Goal: Task Accomplishment & Management: Complete application form

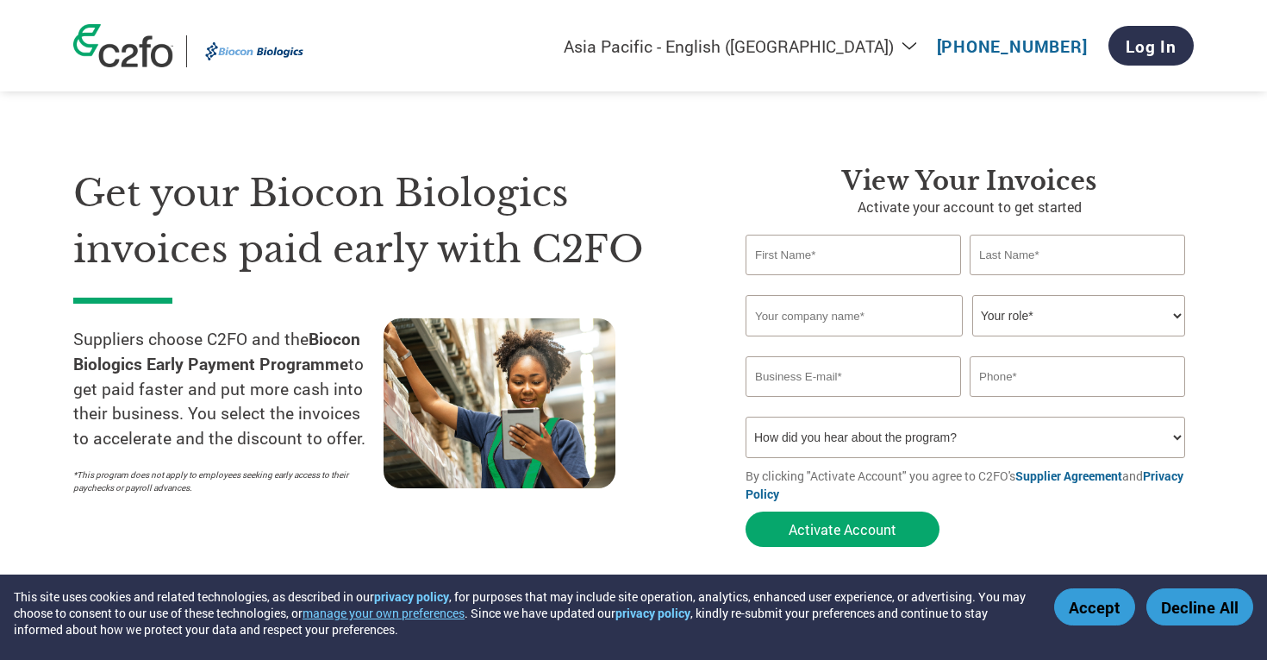
select select "en-IN"
type input "Vinay"
type input "BS"
type input "Tetrawiis Technologies Pvt Ltd"
click at [1079, 336] on div "Invalid company name or company name is too long" at bounding box center [970, 346] width 448 height 20
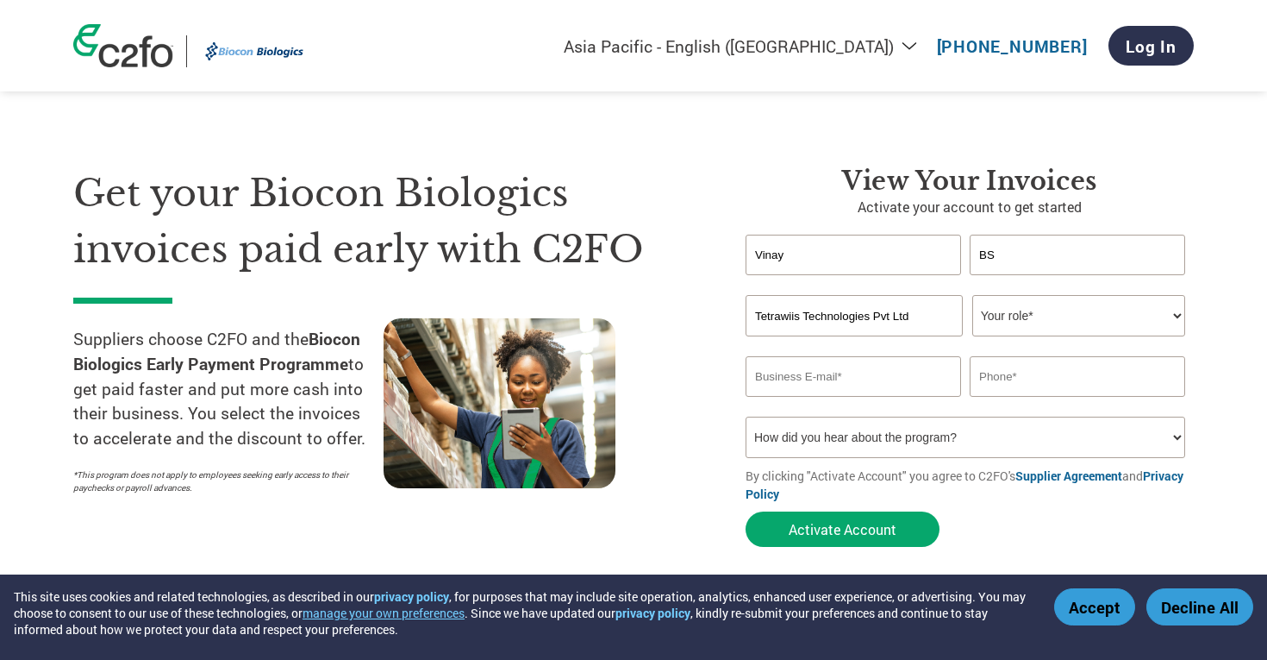
click at [1079, 306] on select "Your role* CFO Controller Credit Manager Finance Director Treasurer CEO Preside…" at bounding box center [1078, 315] width 213 height 41
select select "OWNER_FOUNDER"
type input "[EMAIL_ADDRESS][DOMAIN_NAME]"
type input "9513367892"
select select "Email"
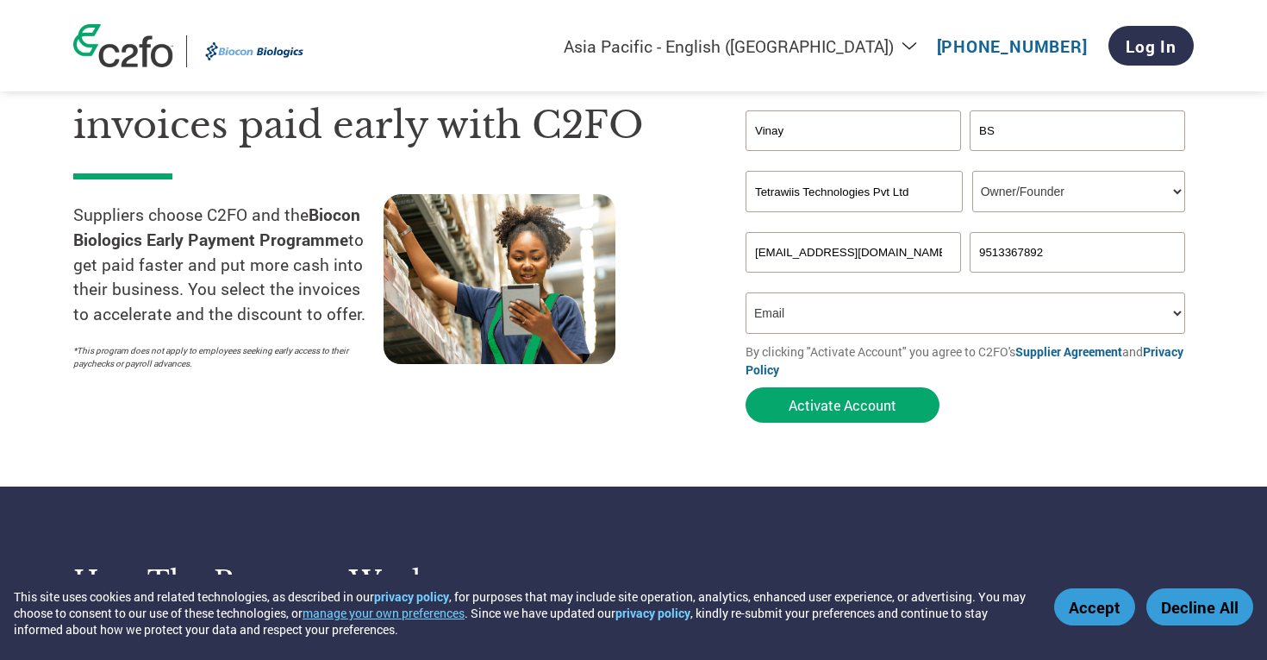
scroll to position [125, 0]
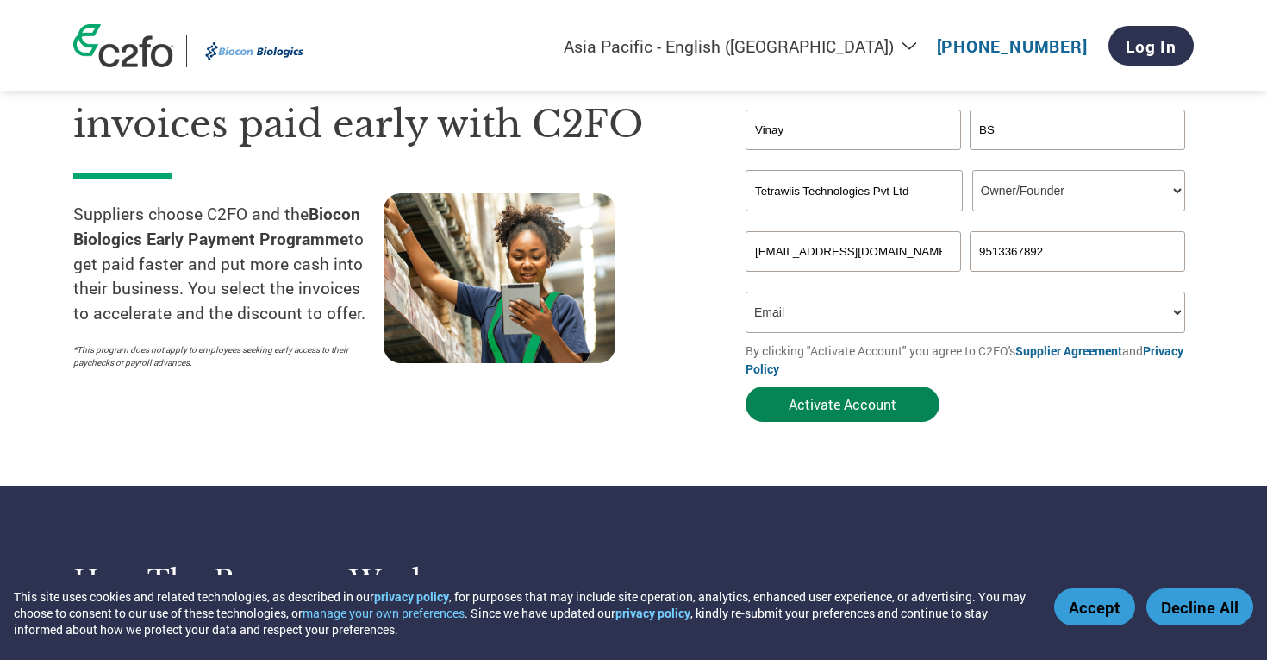
click at [872, 410] on button "Activate Account" at bounding box center [843, 403] width 194 height 35
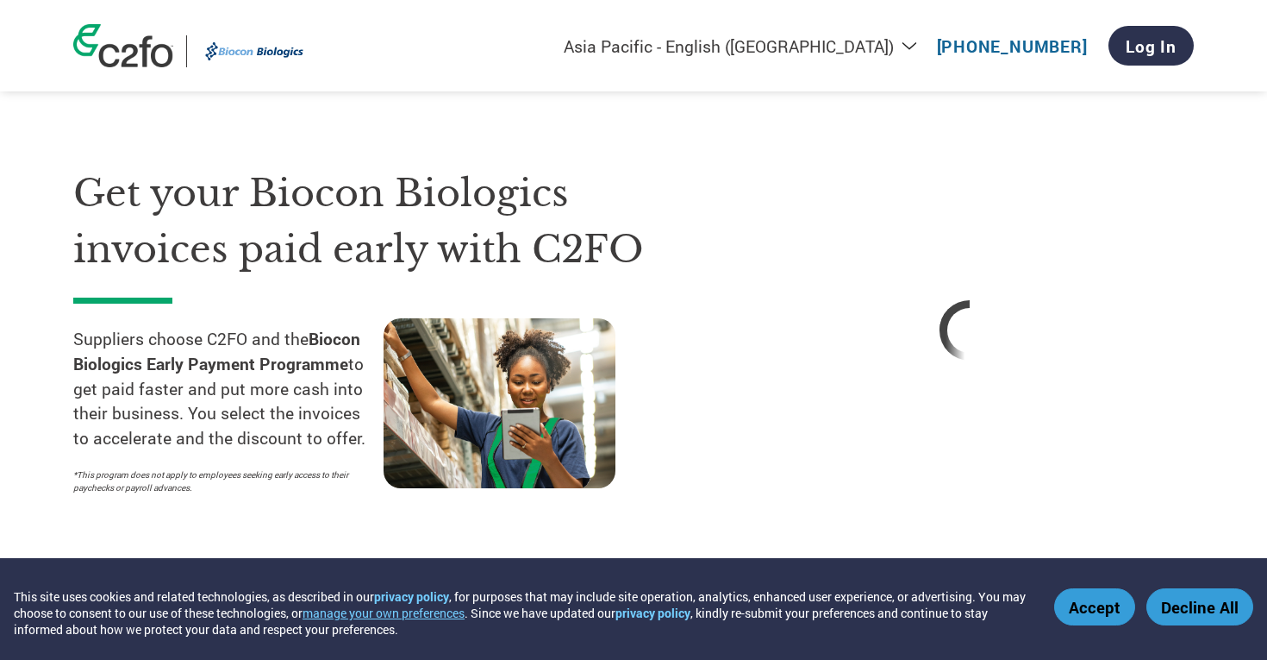
select select "en-IN"
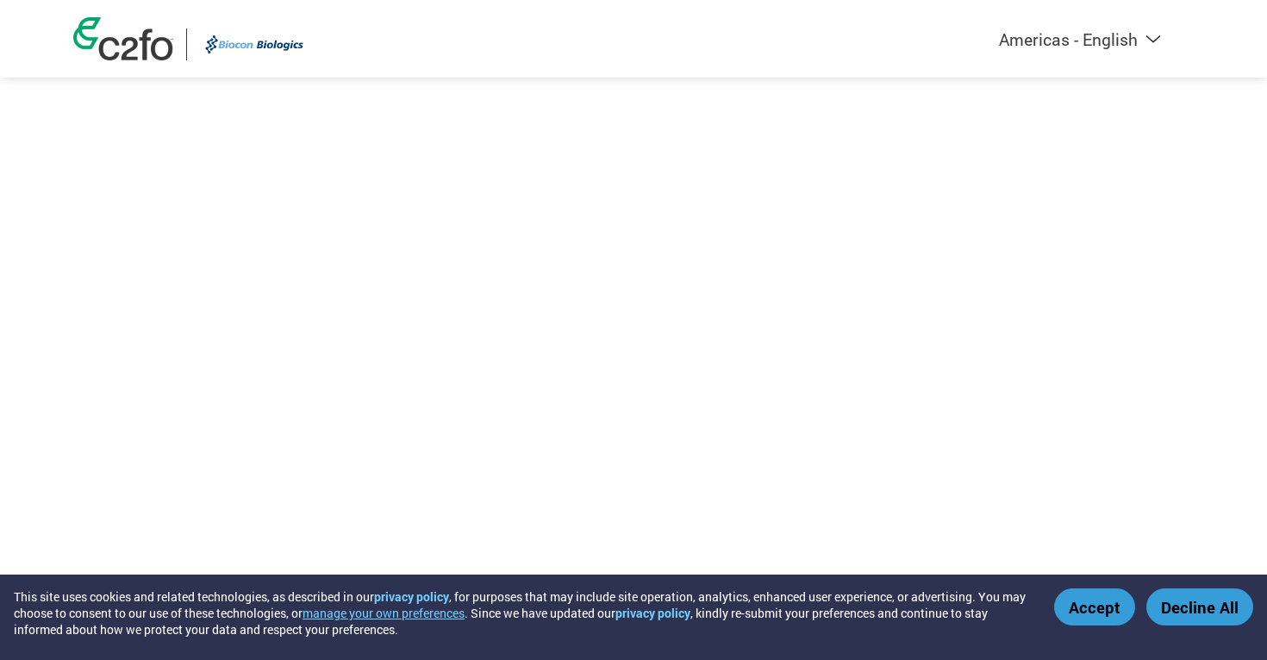
select select "en-IN"
click at [1070, 597] on button "Accept" at bounding box center [1094, 606] width 81 height 37
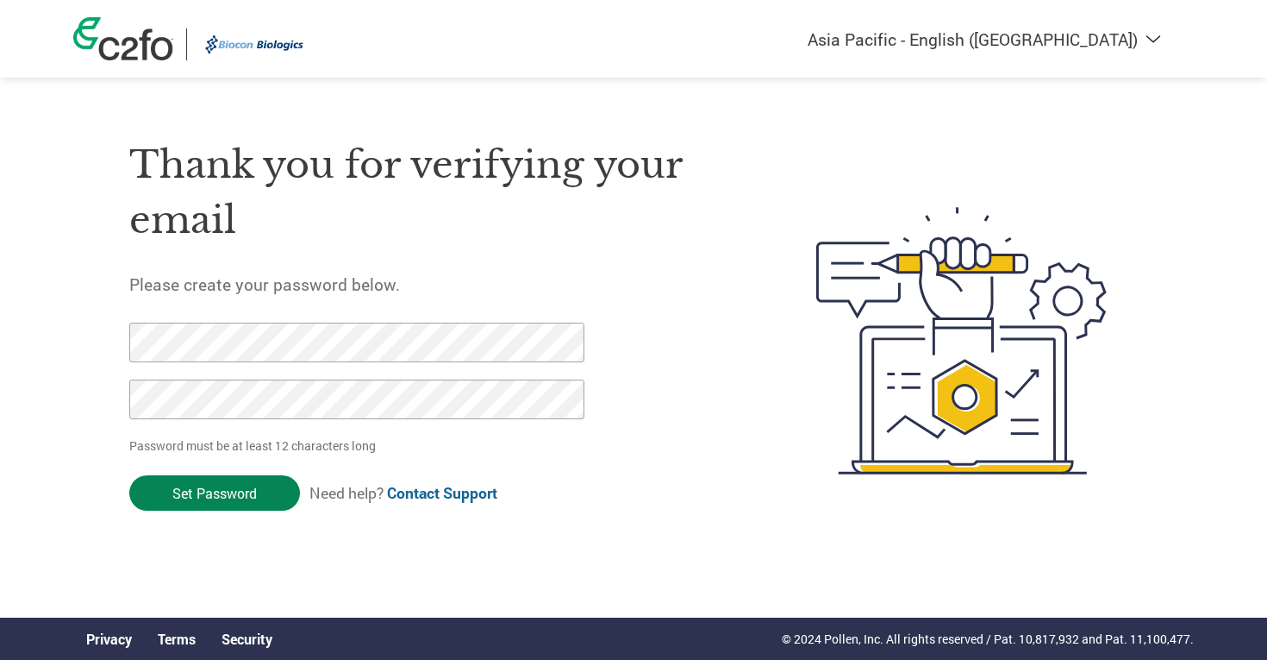
click at [223, 497] on input "Set Password" at bounding box center [214, 492] width 171 height 35
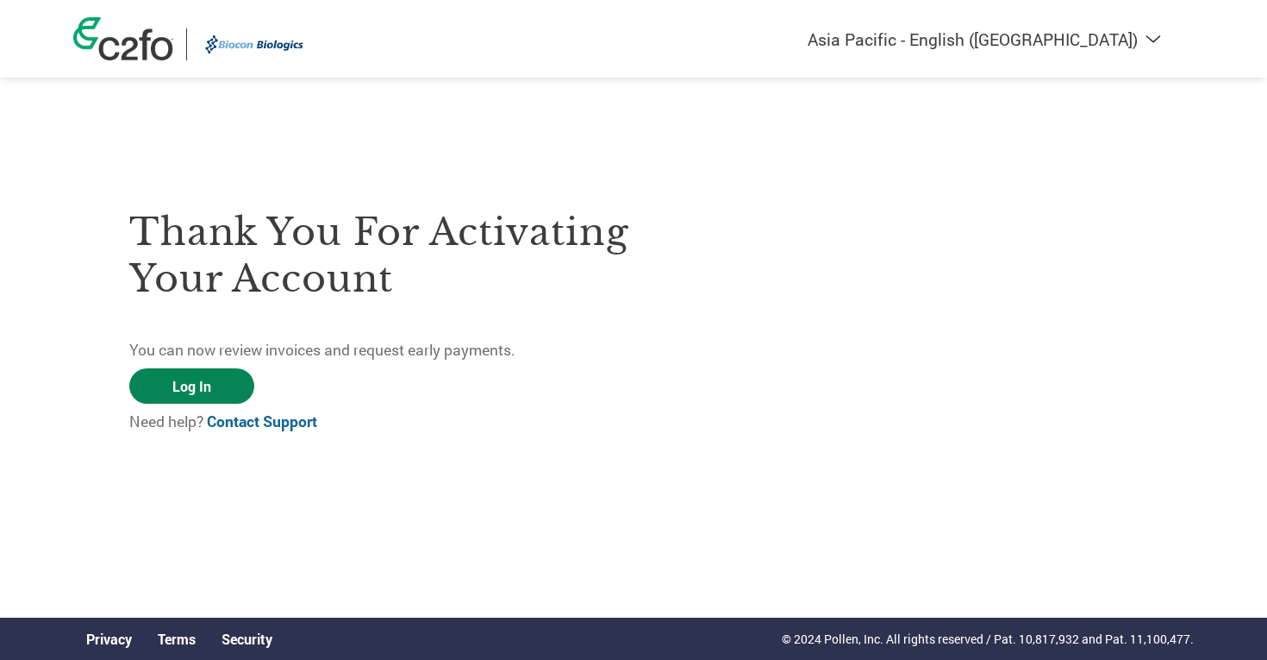
click at [186, 384] on link "Log In" at bounding box center [191, 385] width 125 height 35
